Goal: Transaction & Acquisition: Obtain resource

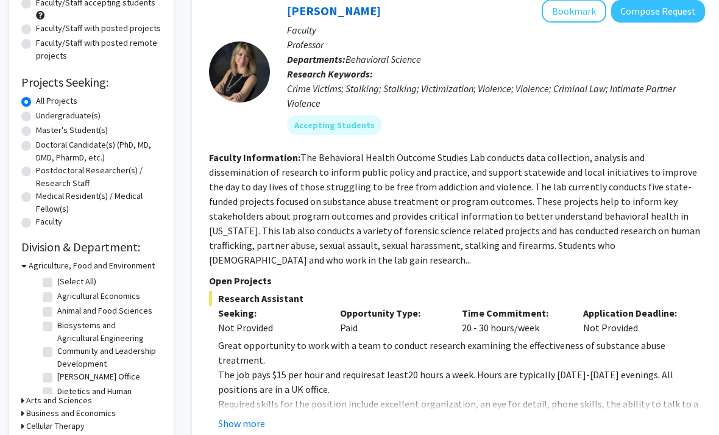
scroll to position [180, 0]
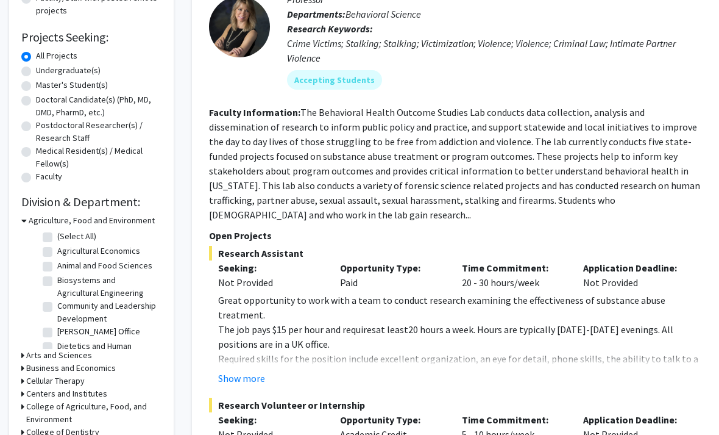
click at [259, 371] on button "Show more" at bounding box center [241, 378] width 47 height 15
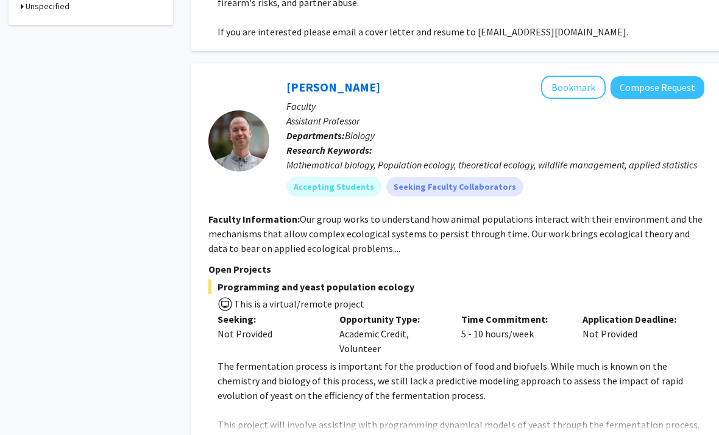
scroll to position [859, 1]
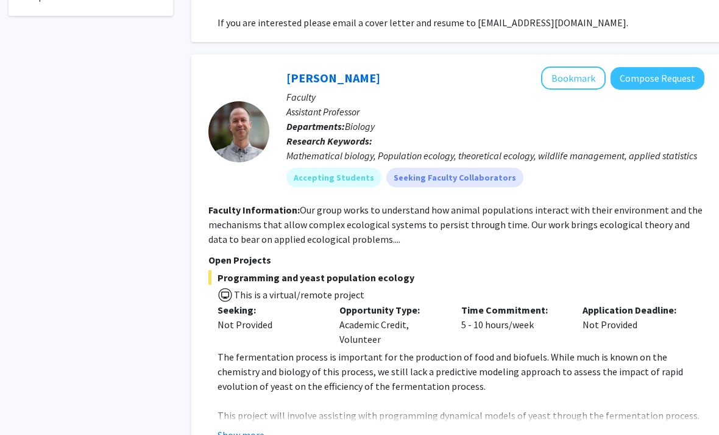
click at [485, 408] on p "This project will involve assisting with programming dynamical models of yeast …" at bounding box center [461, 430] width 487 height 44
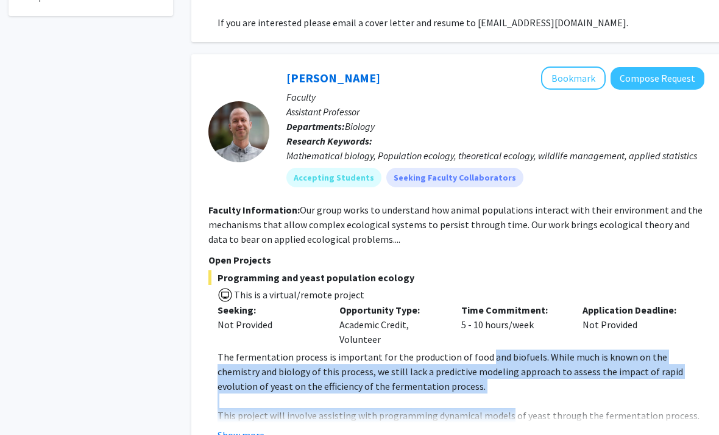
click at [490, 427] on div "Show more" at bounding box center [461, 434] width 487 height 15
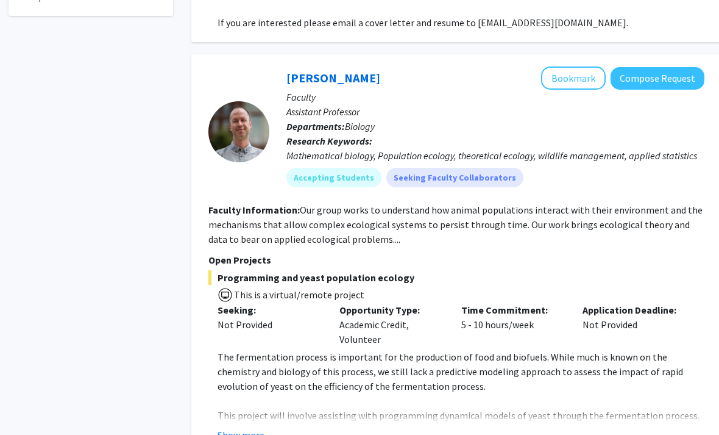
click at [494, 427] on div "Show more" at bounding box center [461, 434] width 487 height 15
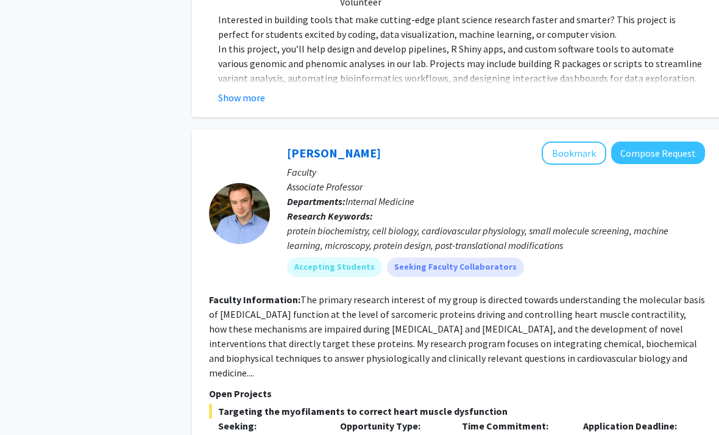
scroll to position [3739, 0]
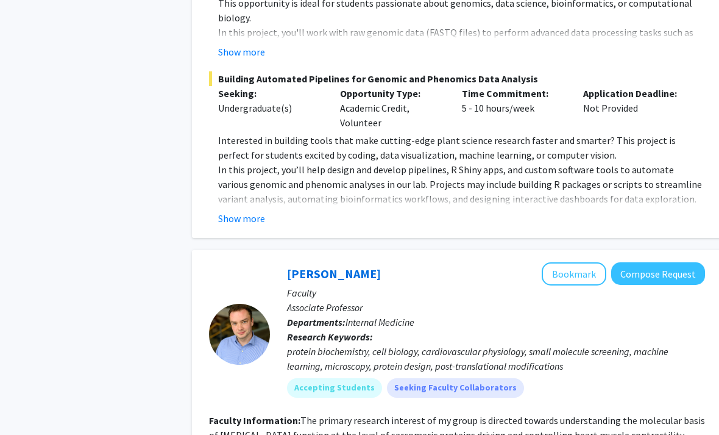
click at [674, 263] on button "Compose Request" at bounding box center [658, 274] width 94 height 23
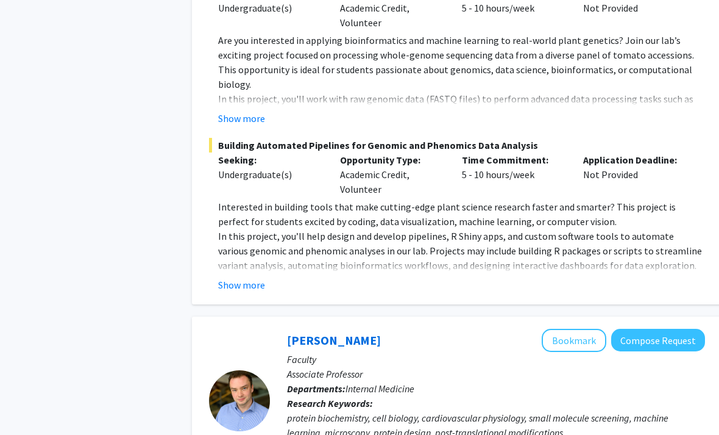
scroll to position [3661, 0]
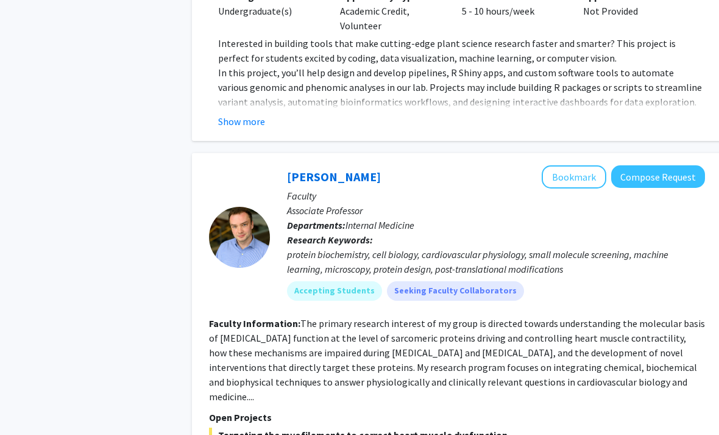
click at [580, 166] on button "Bookmark" at bounding box center [574, 177] width 65 height 23
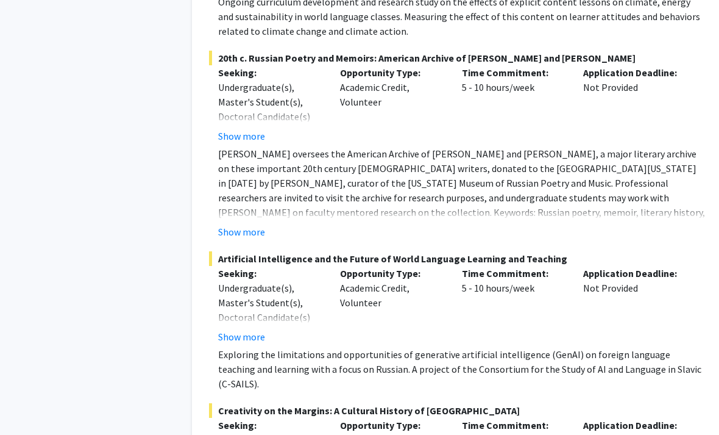
scroll to position [6483, 0]
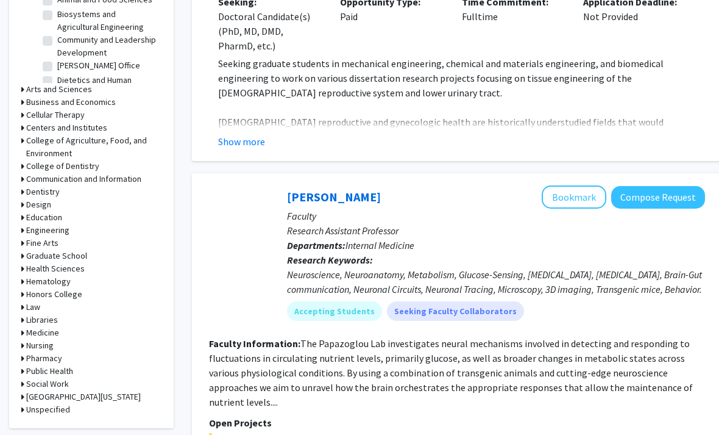
scroll to position [435, 0]
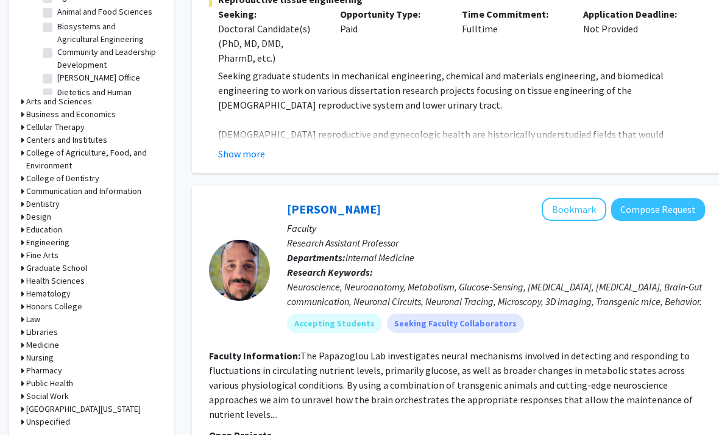
click at [588, 198] on button "Bookmark" at bounding box center [574, 209] width 65 height 23
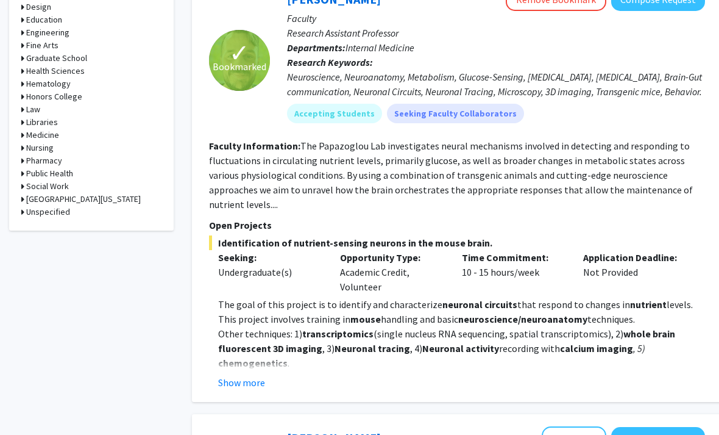
scroll to position [644, 0]
click at [244, 375] on button "Show more" at bounding box center [241, 382] width 47 height 15
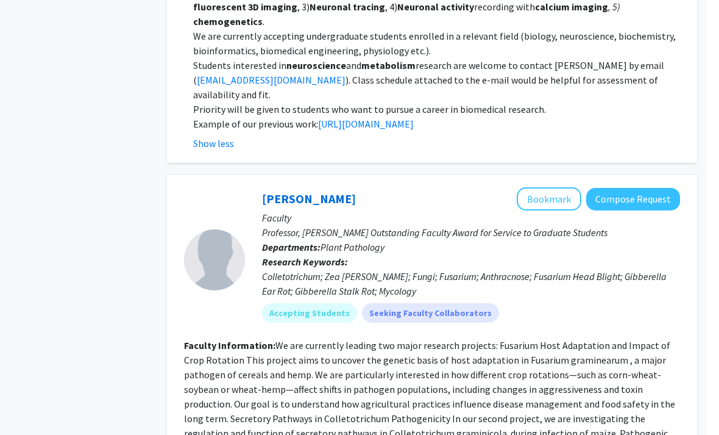
scroll to position [1071, 12]
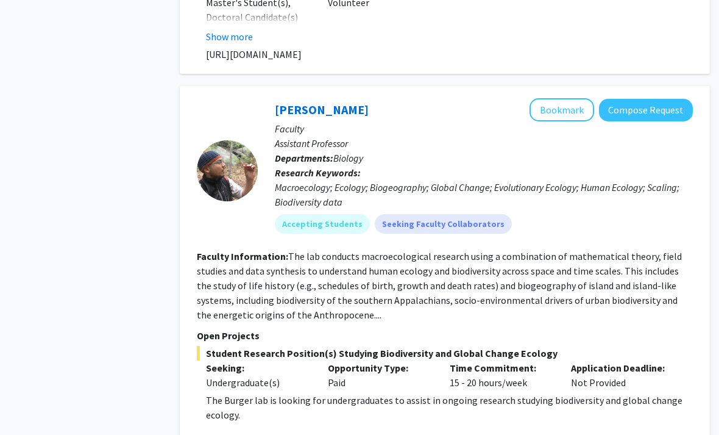
scroll to position [3165, 12]
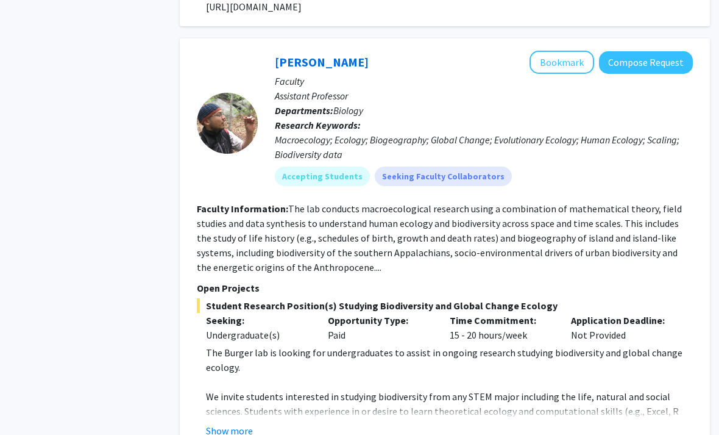
click at [233, 423] on button "Show more" at bounding box center [229, 430] width 47 height 15
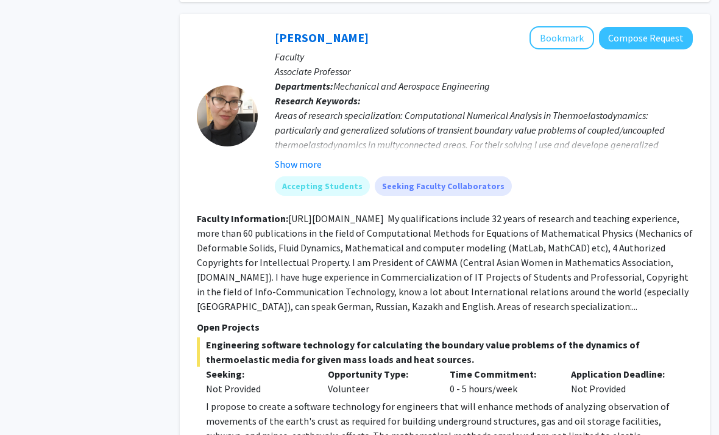
scroll to position [4910, 12]
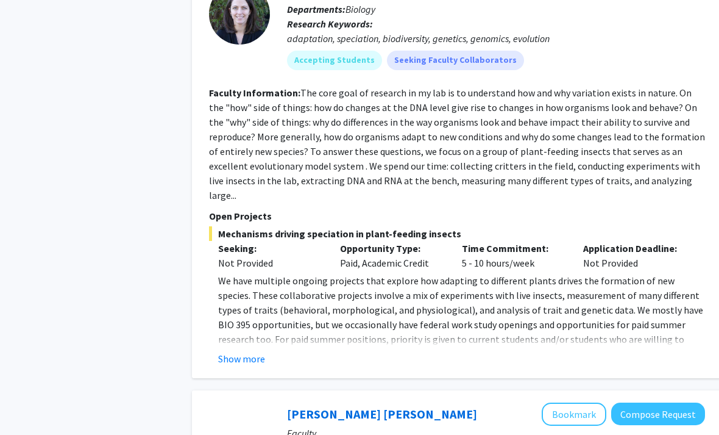
scroll to position [1567, 0]
click at [223, 352] on button "Show more" at bounding box center [241, 359] width 47 height 15
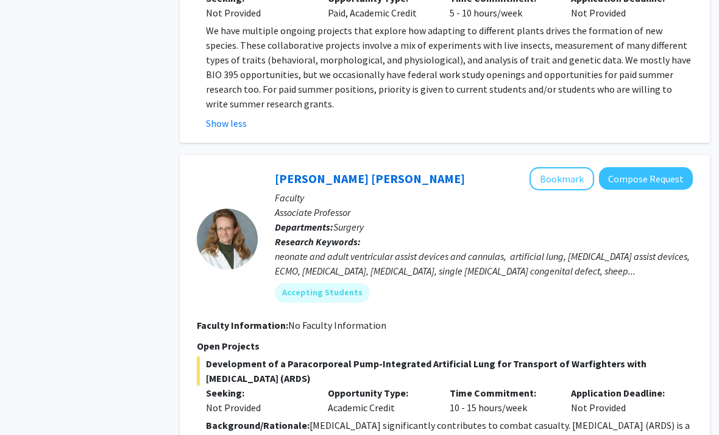
scroll to position [1892, 12]
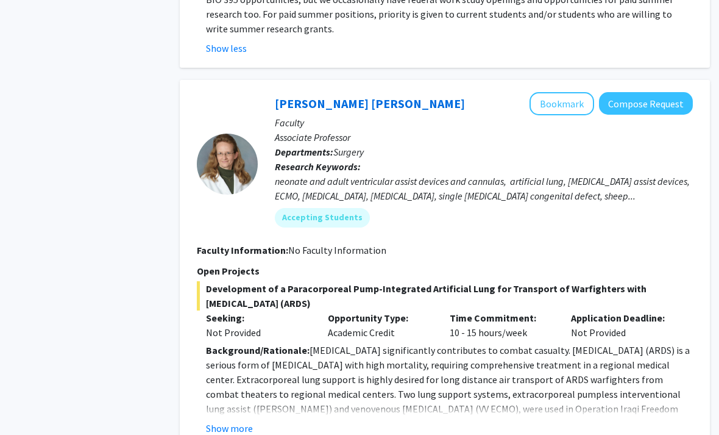
click at [212, 421] on button "Show more" at bounding box center [229, 428] width 47 height 15
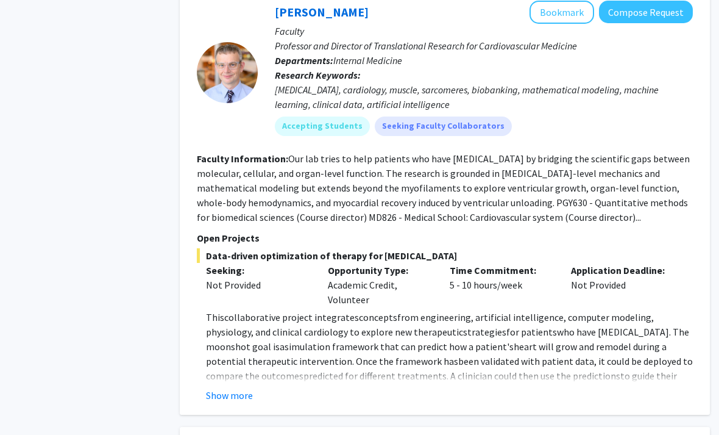
scroll to position [3023, 12]
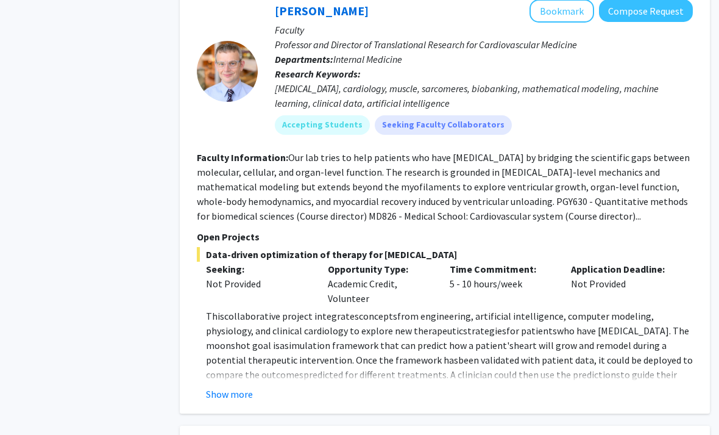
click at [225, 387] on button "Show more" at bounding box center [229, 394] width 47 height 15
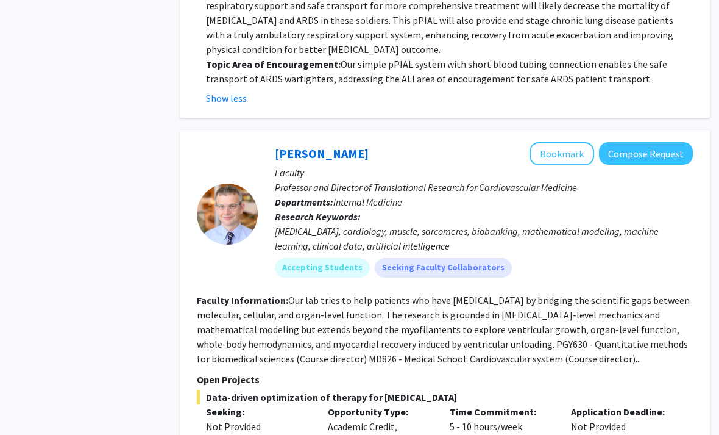
scroll to position [2882, 9]
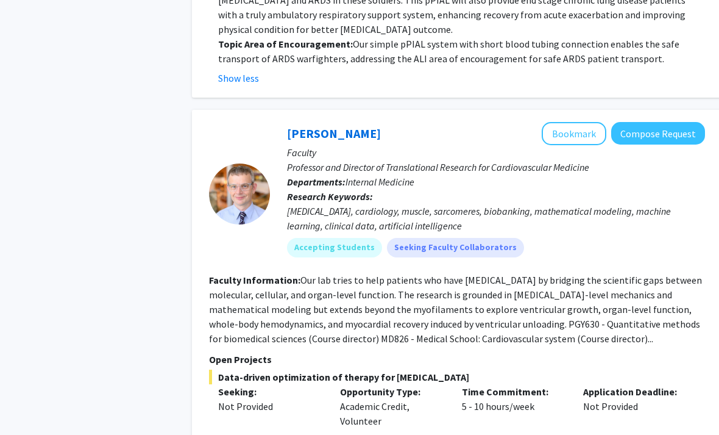
click at [576, 123] on button "Bookmark" at bounding box center [574, 134] width 65 height 23
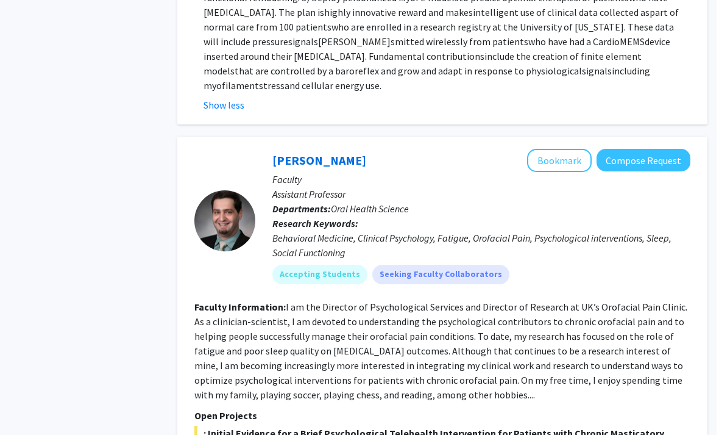
scroll to position [3639, 12]
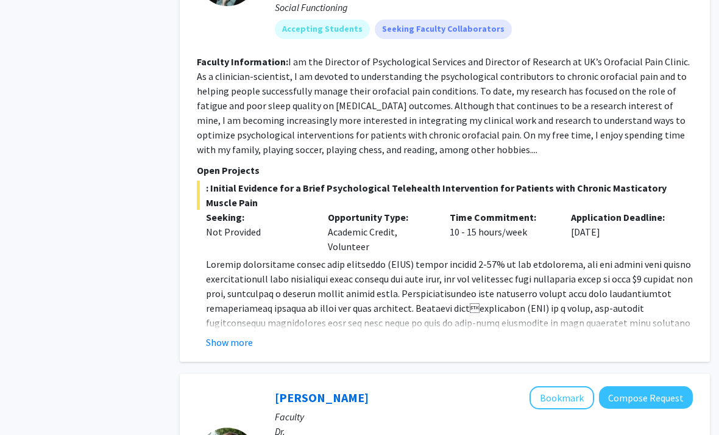
click at [241, 335] on button "Show more" at bounding box center [229, 342] width 47 height 15
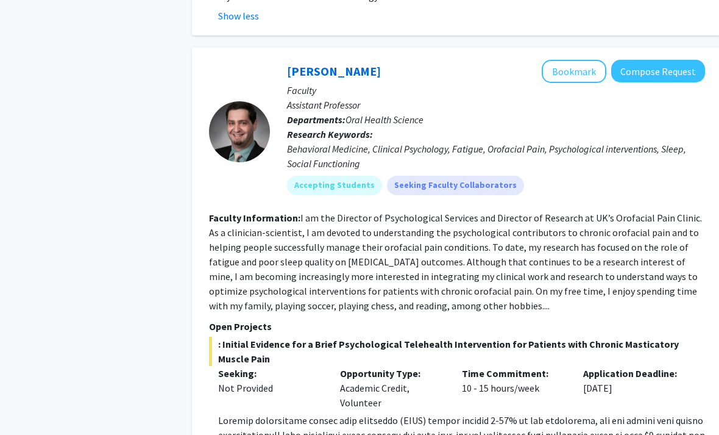
scroll to position [3619, 0]
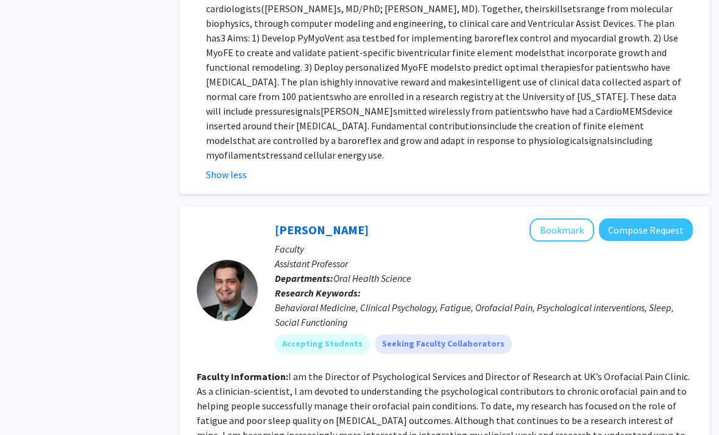
click at [646, 218] on button "Compose Request" at bounding box center [646, 229] width 94 height 23
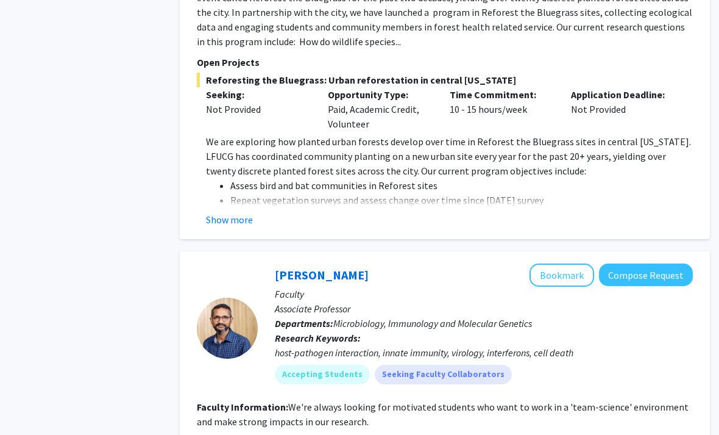
scroll to position [3488, 12]
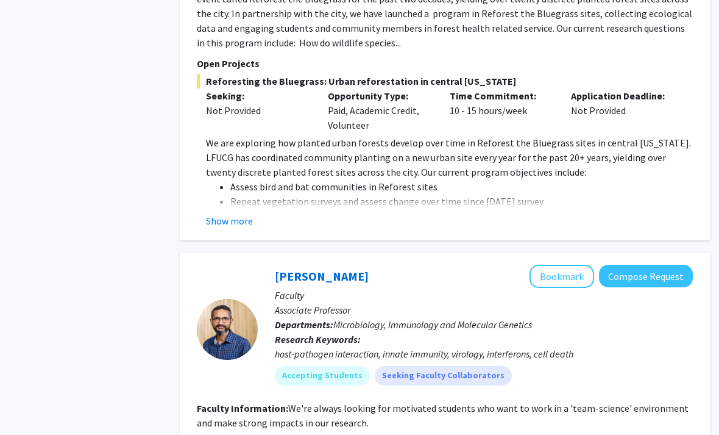
click at [549, 265] on button "Bookmark" at bounding box center [562, 276] width 65 height 23
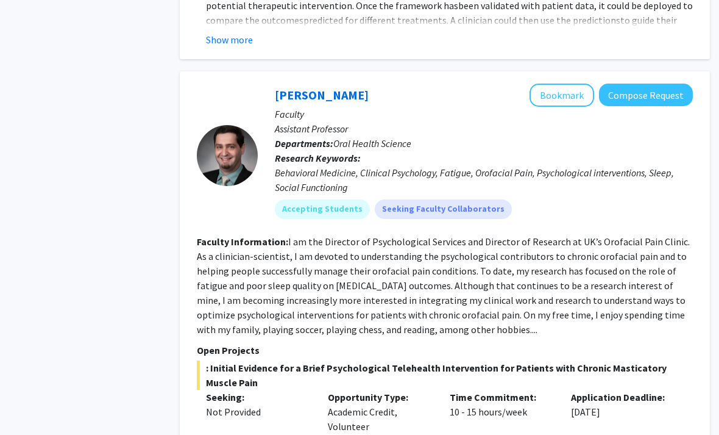
scroll to position [2704, 12]
click at [577, 84] on button "Bookmark" at bounding box center [562, 95] width 65 height 23
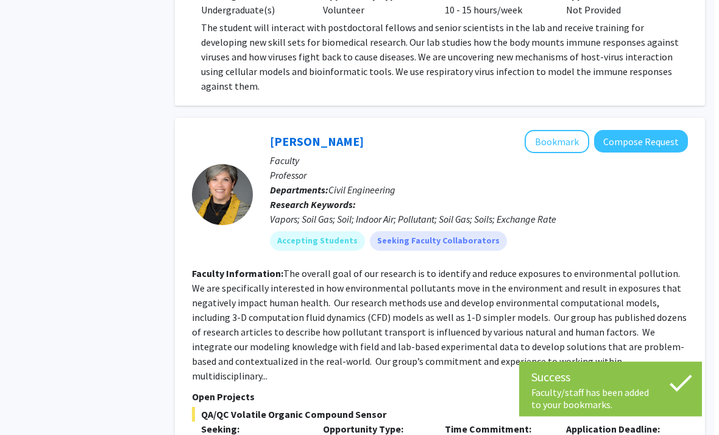
scroll to position [4079, 12]
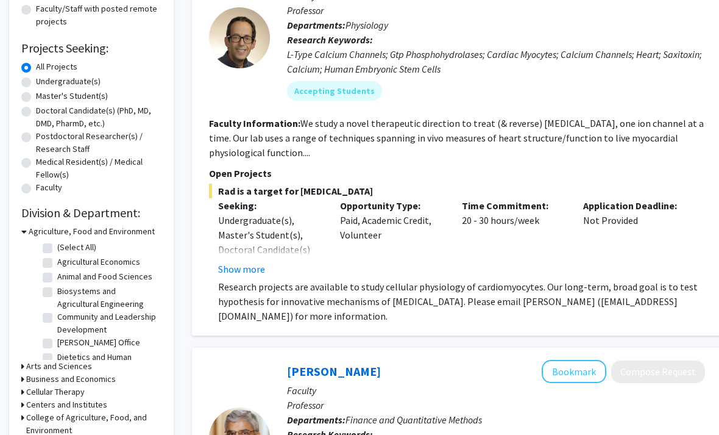
click at [237, 265] on button "Show more" at bounding box center [241, 269] width 47 height 15
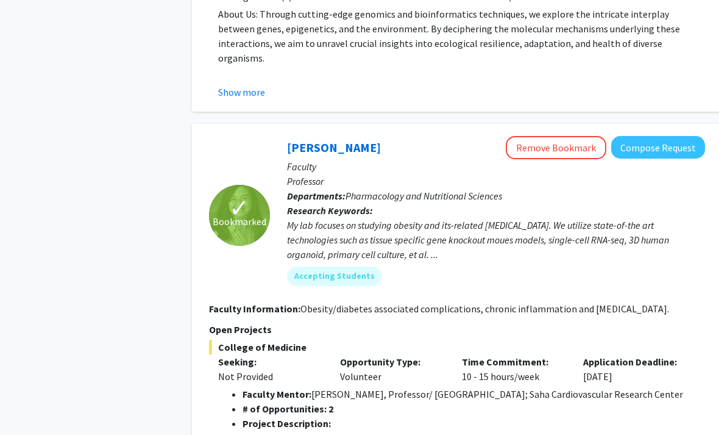
scroll to position [1866, 0]
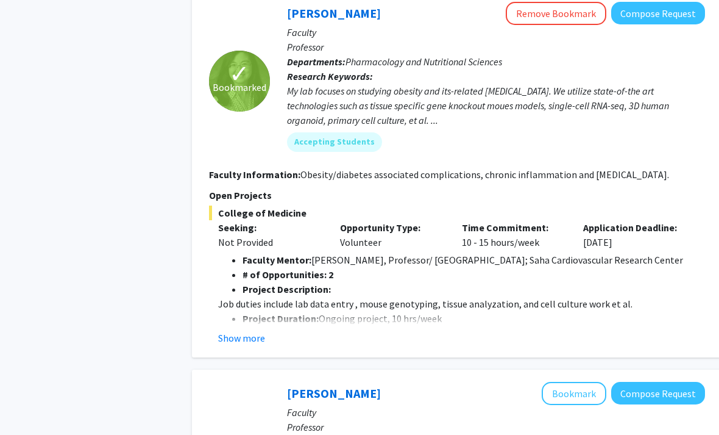
click at [241, 331] on button "Show more" at bounding box center [241, 338] width 47 height 15
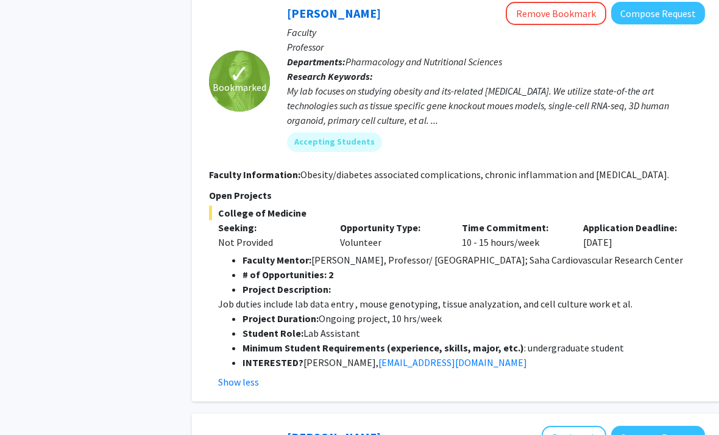
scroll to position [1828, 0]
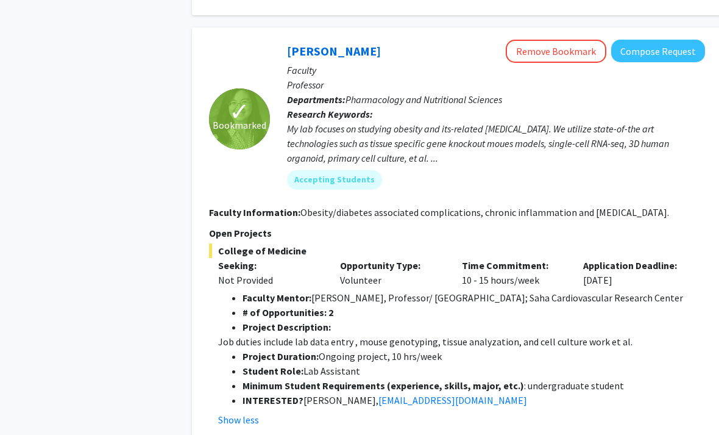
click at [652, 349] on li "Project Duration: Ongoing project, 10 hrs/week" at bounding box center [474, 356] width 463 height 15
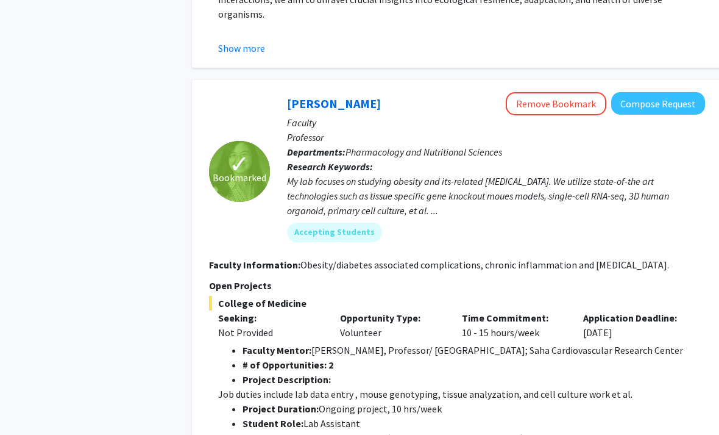
scroll to position [1778, 0]
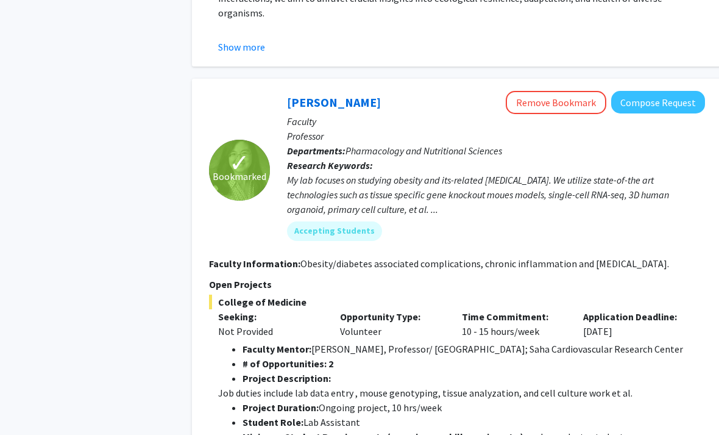
click at [679, 91] on button "Compose Request" at bounding box center [658, 102] width 94 height 23
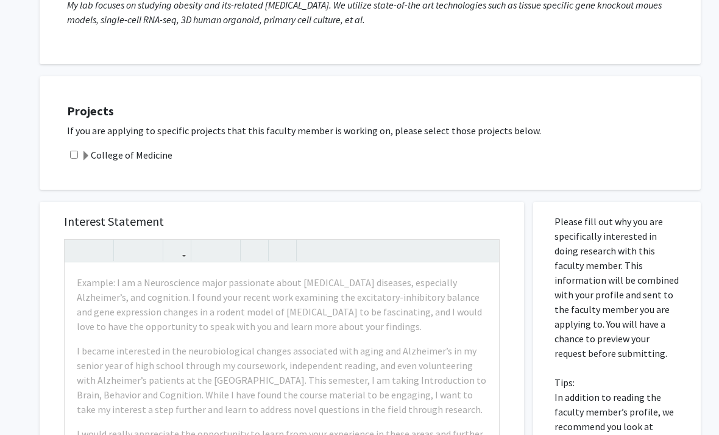
scroll to position [212, 0]
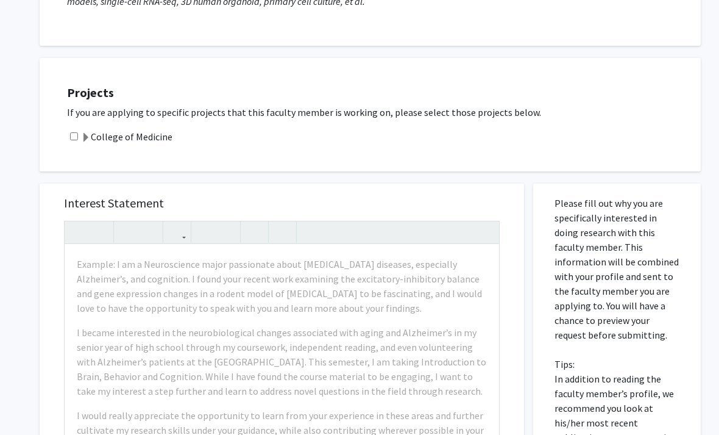
click at [78, 130] on div "College of Medicine" at bounding box center [378, 137] width 622 height 15
click at [110, 137] on label "College of Medicine" at bounding box center [126, 137] width 91 height 15
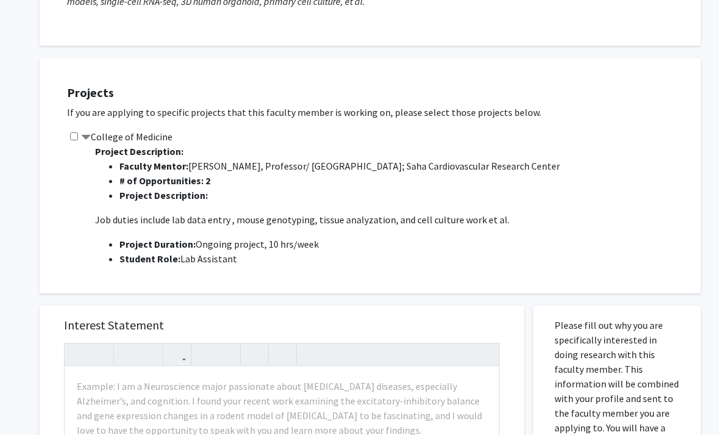
scroll to position [213, 0]
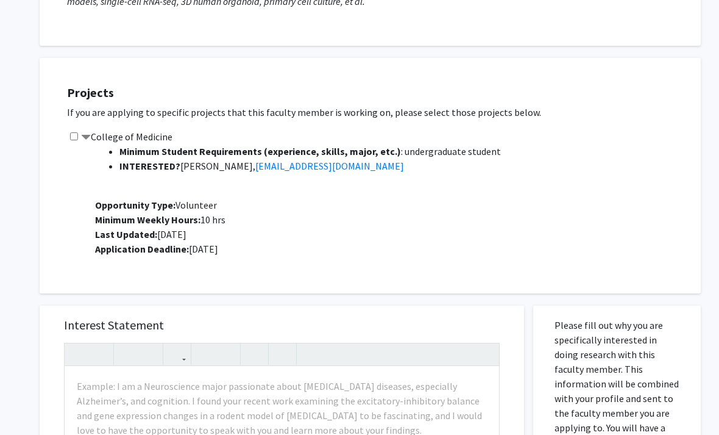
click at [690, 216] on div "Projects If you are applying to specific projects that this faculty member is w…" at bounding box center [378, 175] width 646 height 205
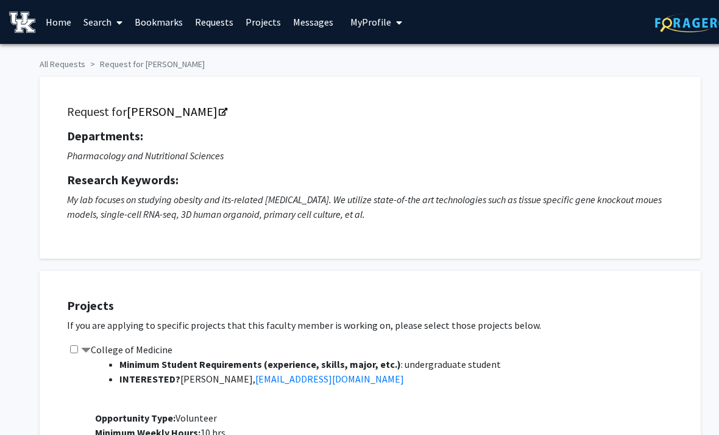
scroll to position [16, 0]
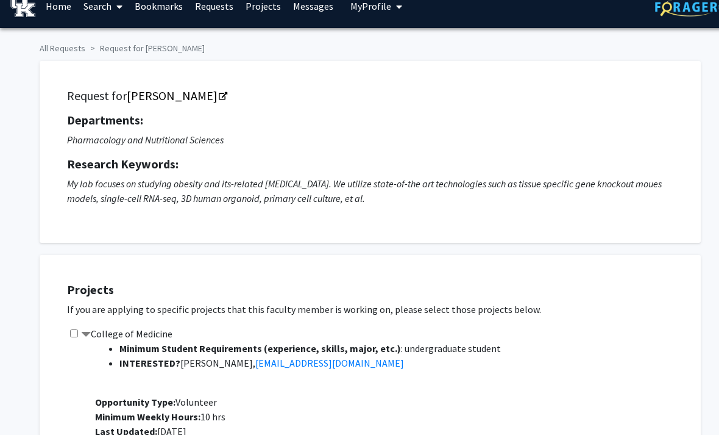
click at [494, 204] on div "Request for [PERSON_NAME] Departments: Pharmacology and Nutritional Sciences Re…" at bounding box center [370, 151] width 631 height 151
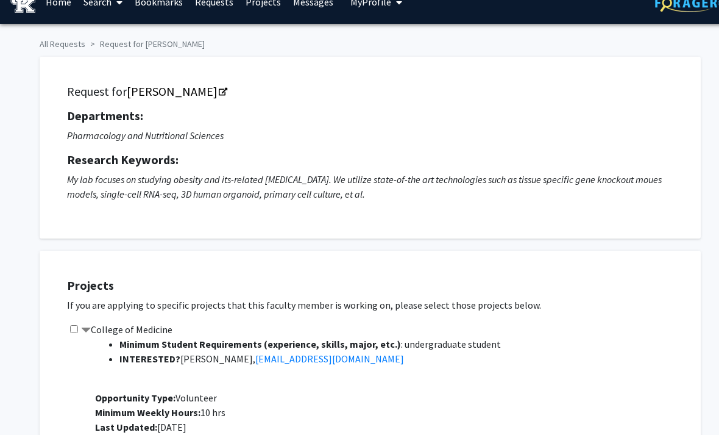
scroll to position [13, 0]
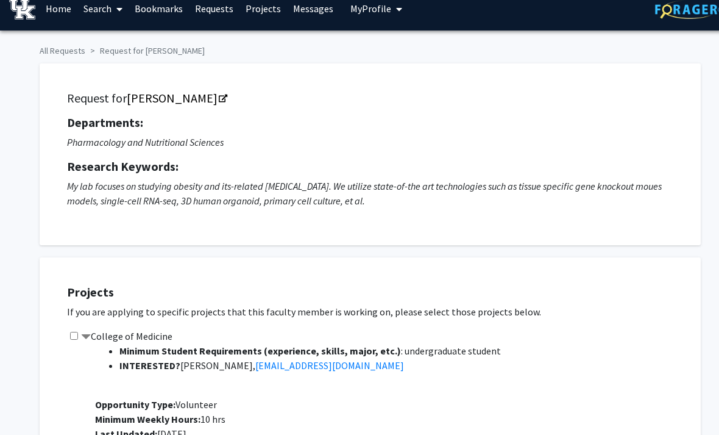
click at [110, 10] on link "Search" at bounding box center [102, 8] width 51 height 43
click at [154, 40] on span "Faculty/Staff" at bounding box center [122, 42] width 90 height 24
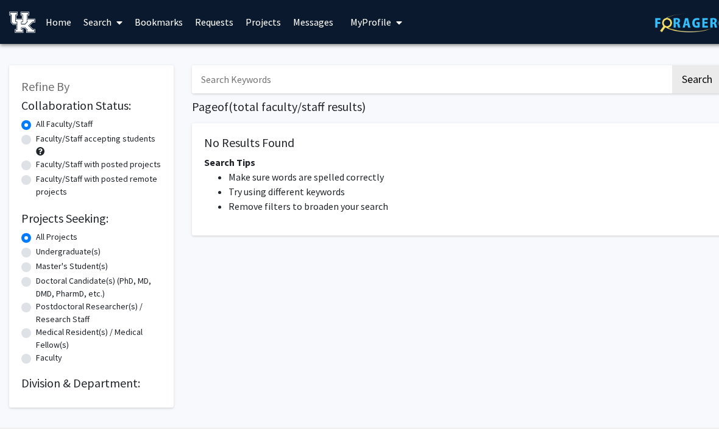
click at [439, 84] on input "Search Keywords" at bounding box center [431, 79] width 479 height 28
click at [697, 78] on button "Search" at bounding box center [697, 79] width 50 height 28
click at [547, 282] on div "[DOMAIN_NAME] Search Page of ( total faculty/staff results) No Results Found Se…" at bounding box center [457, 230] width 549 height 354
click at [112, 21] on link "Search" at bounding box center [102, 22] width 51 height 43
click at [164, 52] on span "Faculty/Staff" at bounding box center [122, 56] width 90 height 24
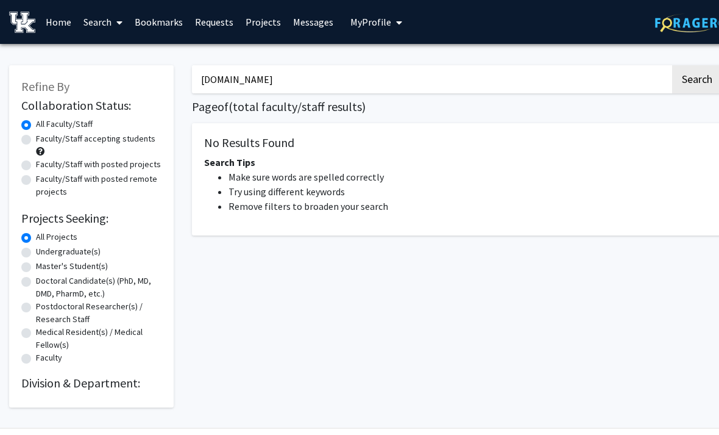
click at [335, 84] on input "[DOMAIN_NAME]" at bounding box center [431, 79] width 479 height 28
type input "D"
click at [378, 40] on button "My Profile" at bounding box center [376, 22] width 59 height 44
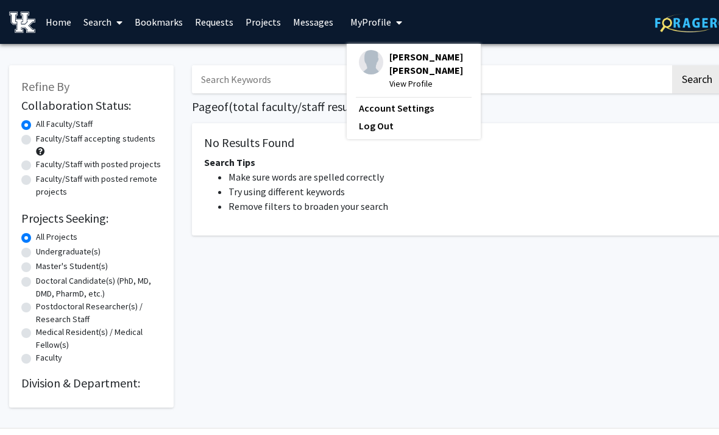
click at [550, 65] on input "Search Keywords" at bounding box center [431, 79] width 479 height 28
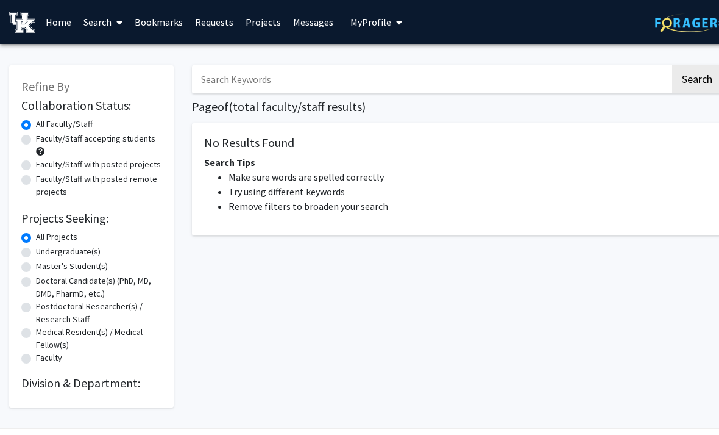
click at [98, 21] on link "Search" at bounding box center [102, 22] width 51 height 43
click at [159, 57] on span "Faculty/Staff" at bounding box center [122, 56] width 90 height 24
click at [107, 32] on link "Search" at bounding box center [102, 22] width 51 height 43
click at [146, 77] on span "Students" at bounding box center [114, 80] width 74 height 24
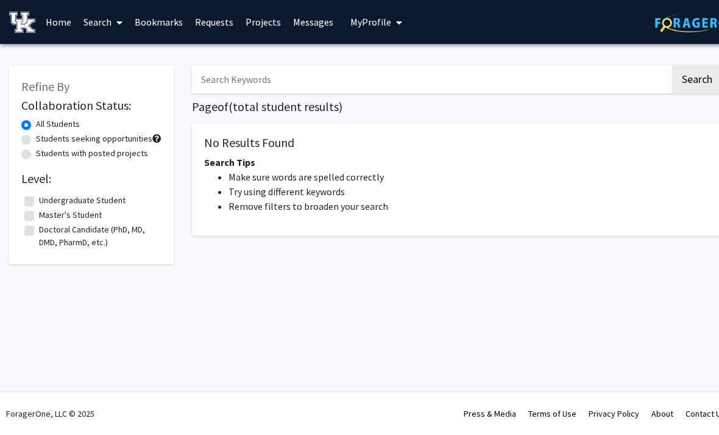
click at [106, 28] on link "Search" at bounding box center [102, 22] width 51 height 43
click at [144, 54] on span "Faculty/Staff" at bounding box center [122, 56] width 90 height 24
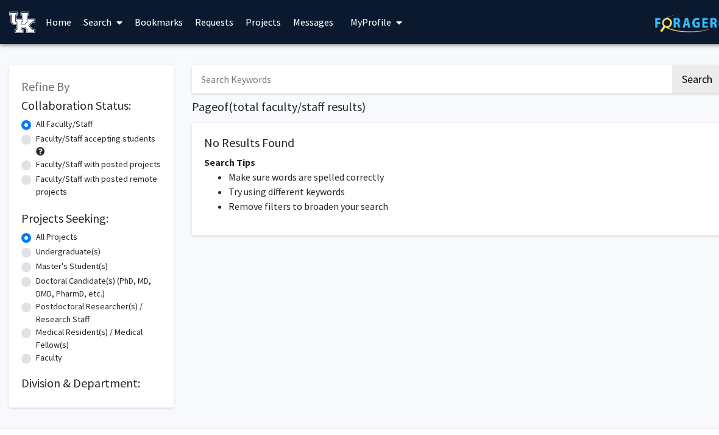
click at [282, 28] on link "Projects" at bounding box center [264, 22] width 48 height 43
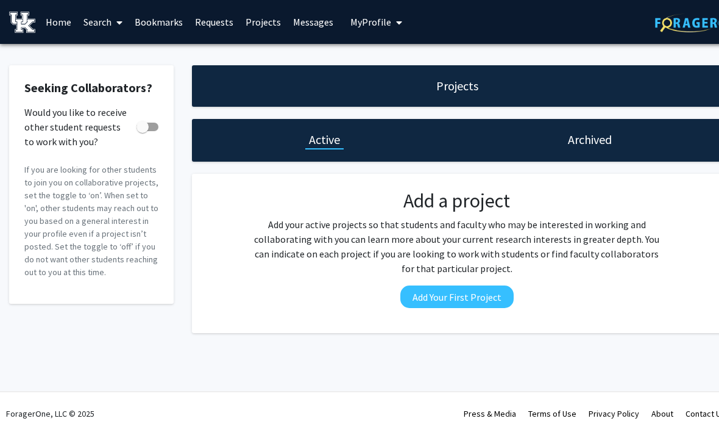
click at [613, 137] on div "Archived" at bounding box center [590, 139] width 51 height 17
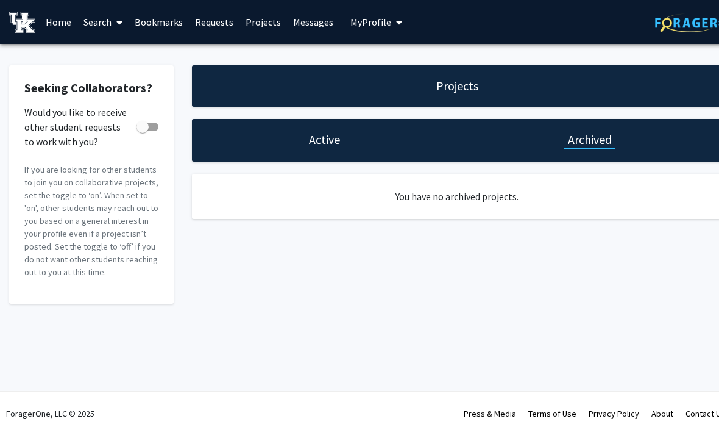
click at [321, 160] on div "Active" at bounding box center [324, 140] width 265 height 43
click at [339, 141] on h1 "Active" at bounding box center [324, 139] width 31 height 17
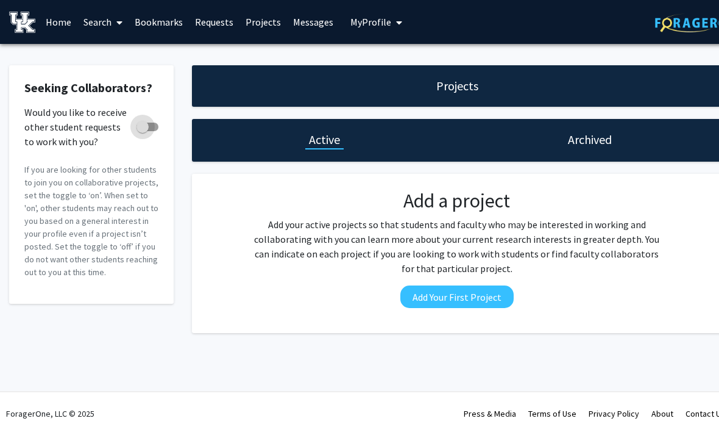
click at [157, 124] on span at bounding box center [148, 127] width 22 height 9
click at [143, 131] on input "Would you like to receive other student requests to work with you?" at bounding box center [142, 131] width 1 height 1
checkbox input "true"
click at [319, 31] on link "Messages" at bounding box center [313, 22] width 52 height 43
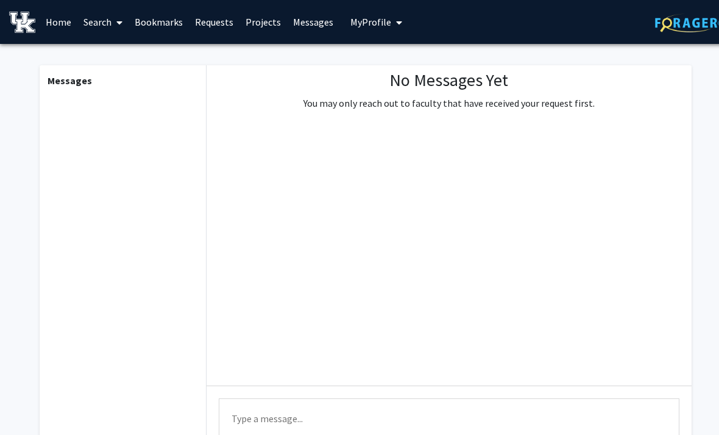
click at [268, 27] on link "Projects" at bounding box center [264, 22] width 48 height 43
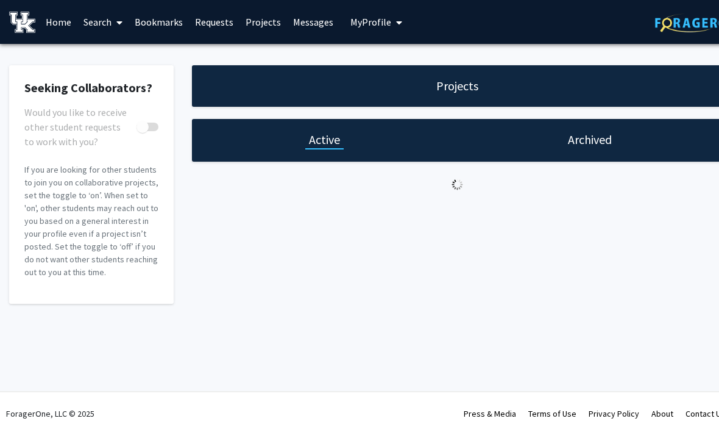
checkbox input "true"
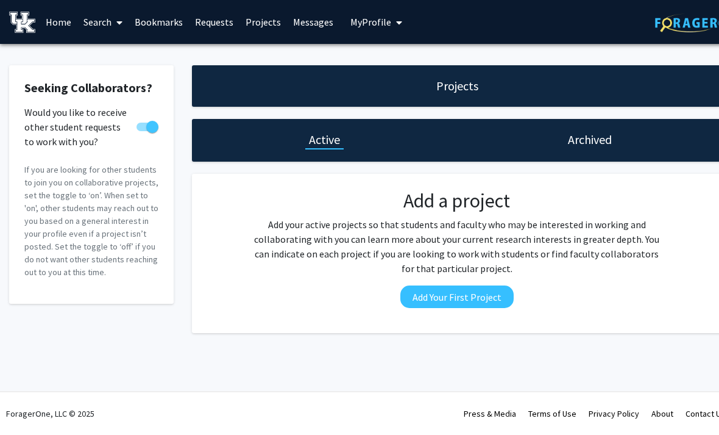
click at [175, 24] on link "Bookmarks" at bounding box center [159, 22] width 60 height 43
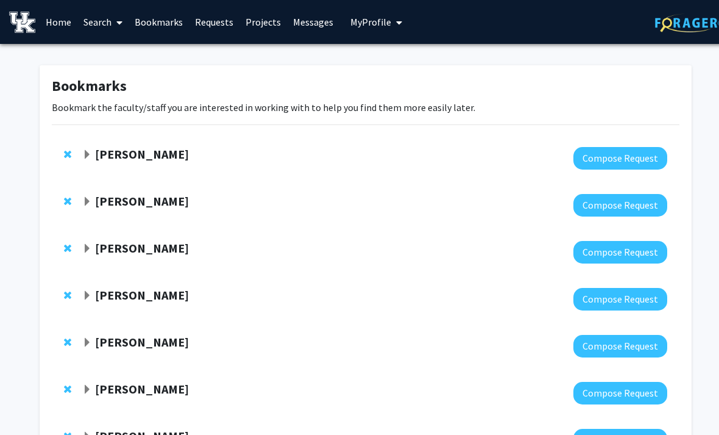
click at [111, 28] on link "Search" at bounding box center [102, 22] width 51 height 43
click at [328, 113] on div "Bookmarks Bookmark the faculty/staff you are interested in working with to help…" at bounding box center [366, 270] width 652 height 410
click at [642, 157] on button "Compose Request" at bounding box center [621, 158] width 94 height 23
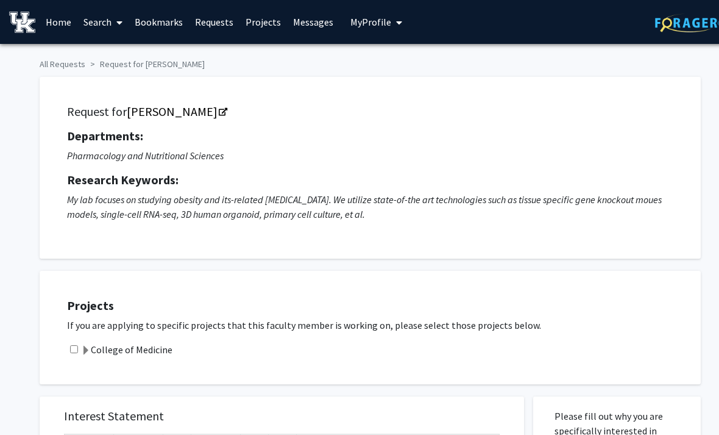
click at [188, 114] on link "[PERSON_NAME]" at bounding box center [176, 111] width 99 height 15
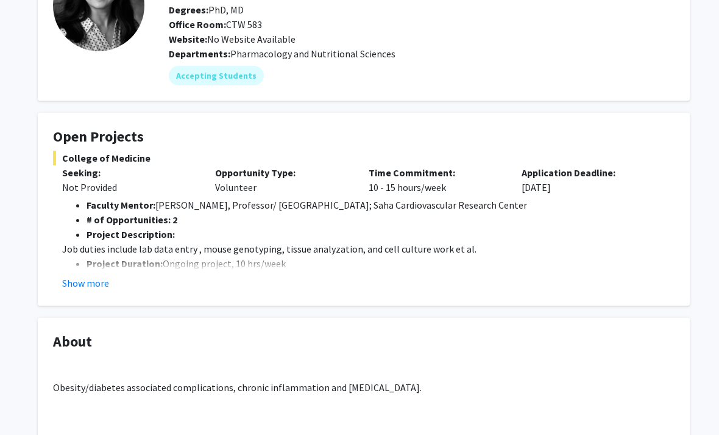
scroll to position [107, 1]
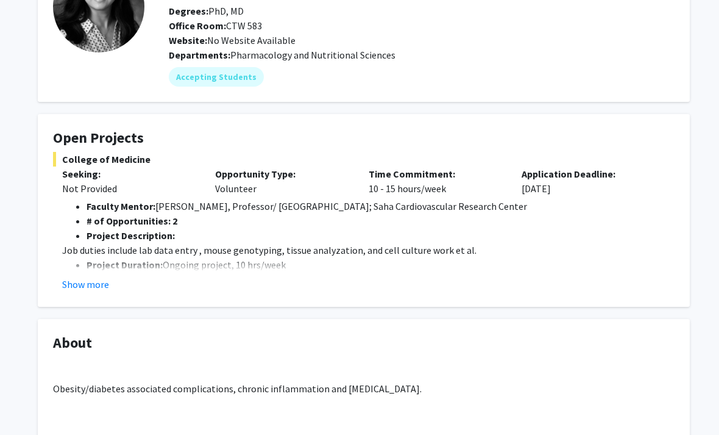
click at [91, 281] on button "Show more" at bounding box center [86, 284] width 47 height 15
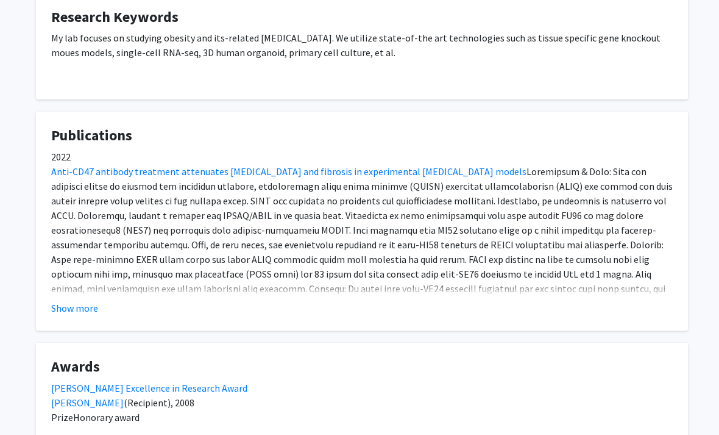
scroll to position [742, 3]
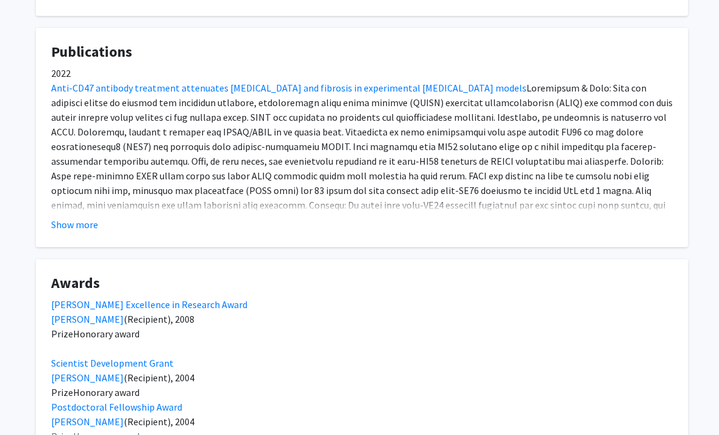
click at [90, 223] on button "Show more" at bounding box center [75, 225] width 47 height 15
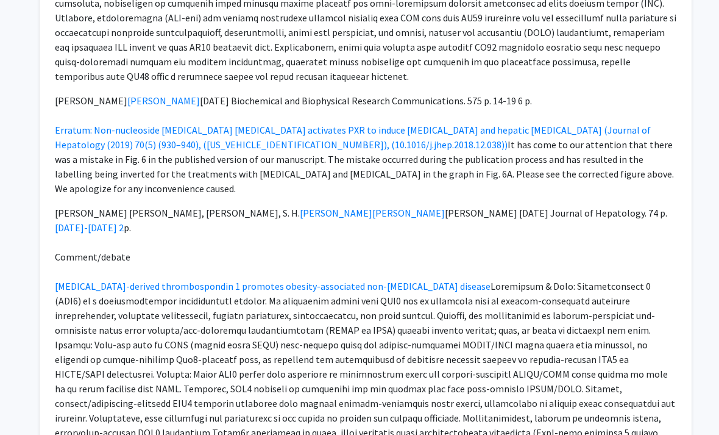
scroll to position [1094, 0]
